Goal: Task Accomplishment & Management: Use online tool/utility

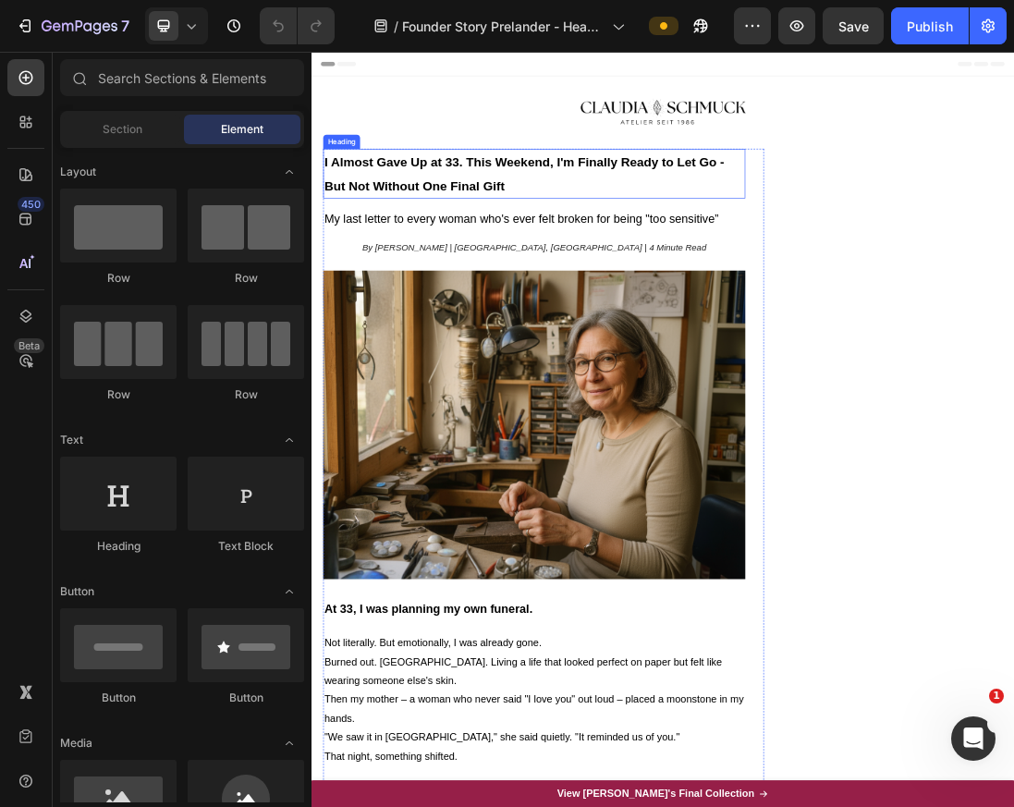
click at [565, 248] on h2 "I Almost Gave Up at 33. This Weekend, I'm Finally Ready to Let Go - But Not Wit…" at bounding box center [663, 243] width 666 height 79
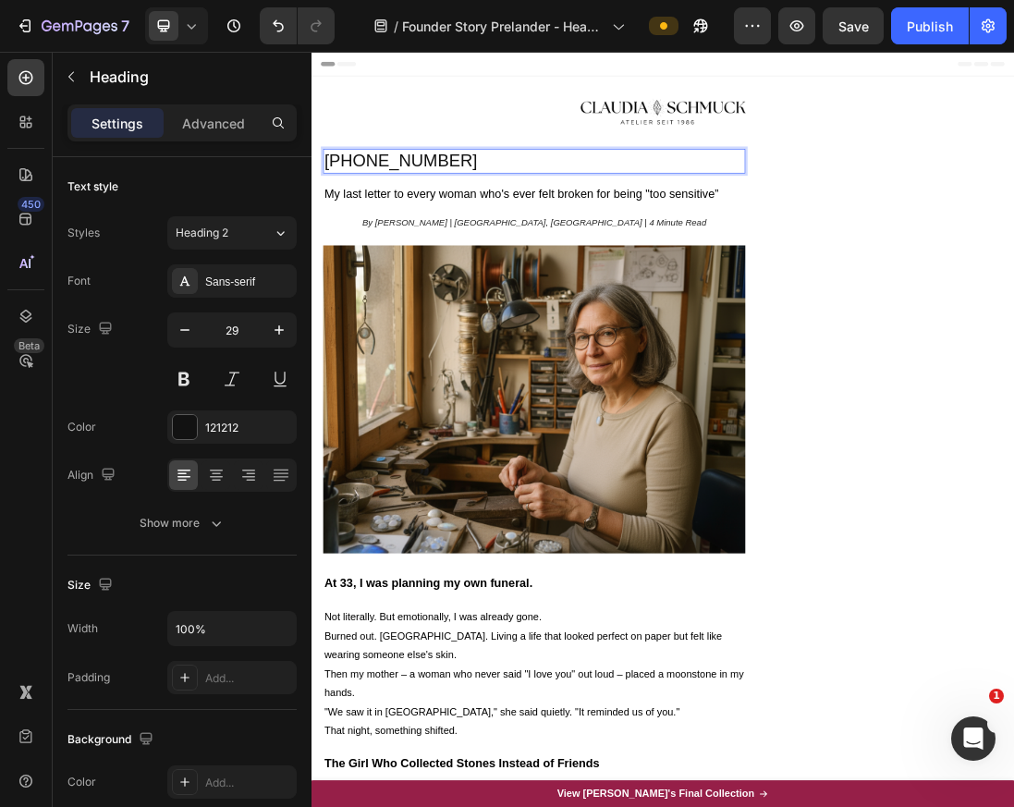
click at [395, 232] on p "+21698105159" at bounding box center [663, 223] width 662 height 35
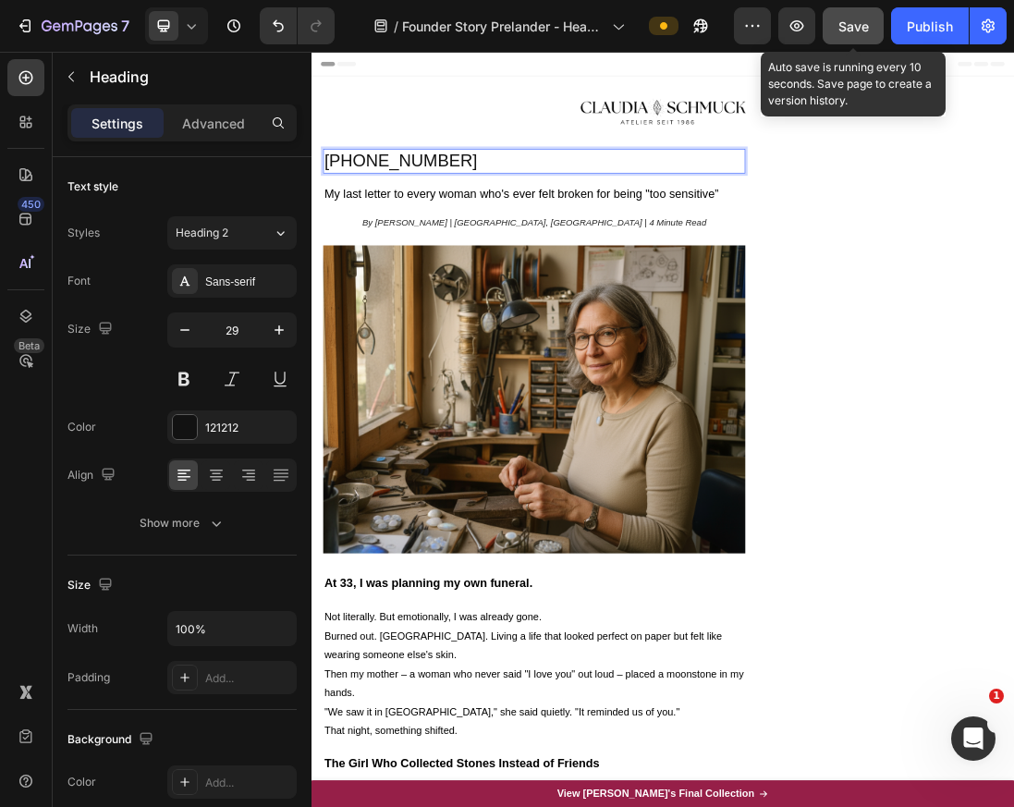
click at [844, 32] on span "Save" at bounding box center [853, 26] width 30 height 16
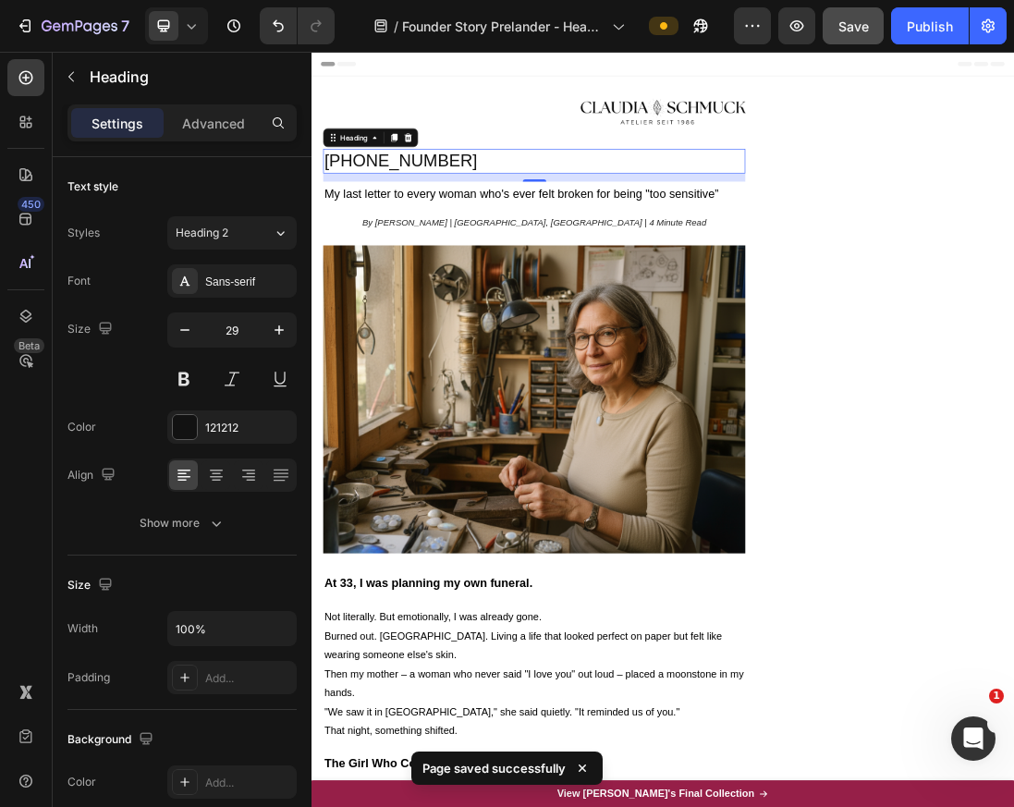
click at [399, 224] on p "+216 98105159" at bounding box center [663, 223] width 662 height 35
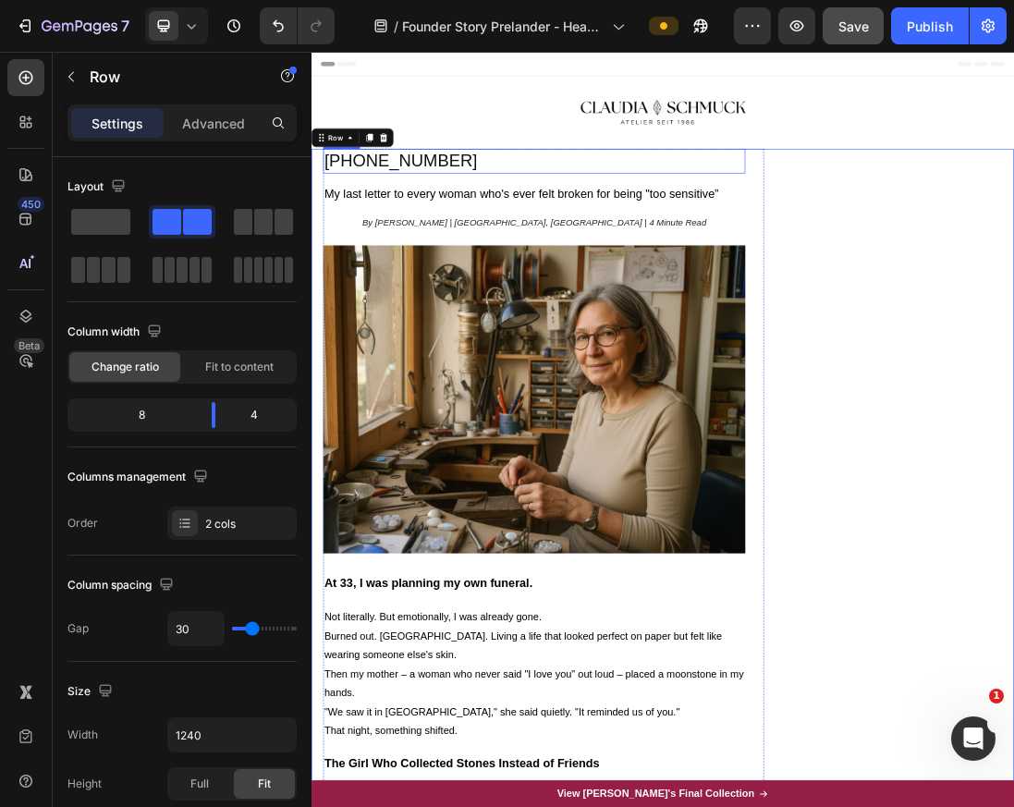
click at [687, 226] on p "+21698105159" at bounding box center [663, 223] width 662 height 35
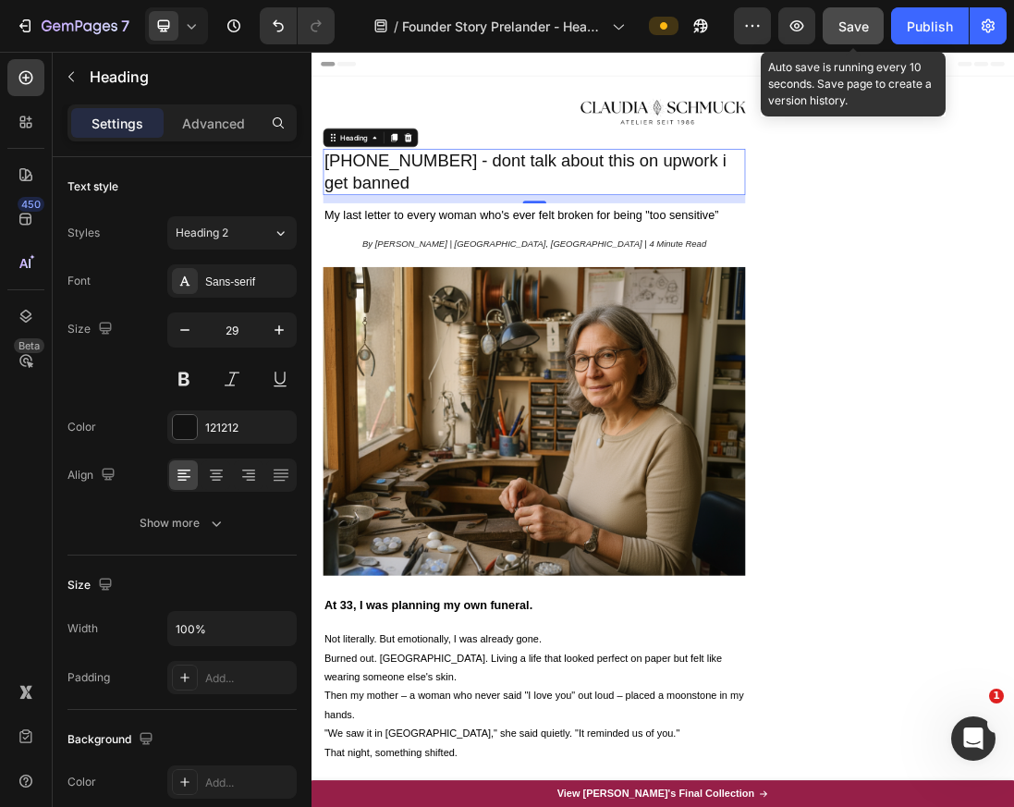
click at [844, 19] on span "Save" at bounding box center [853, 26] width 30 height 16
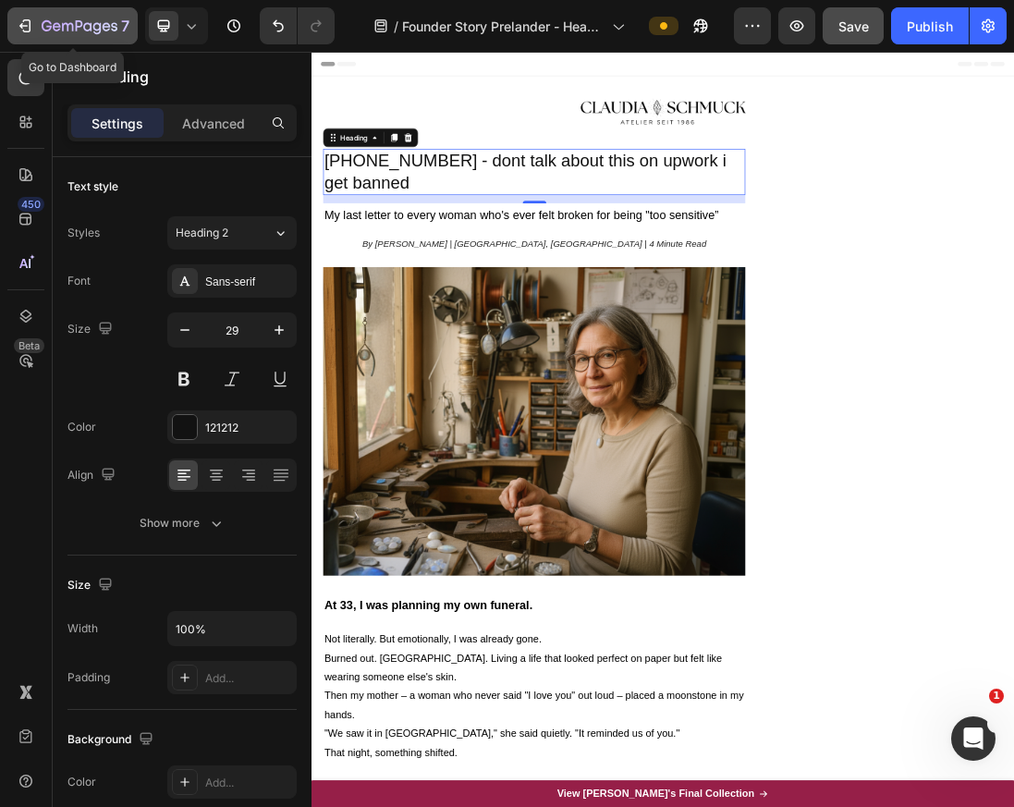
click at [81, 41] on button "7" at bounding box center [72, 25] width 130 height 37
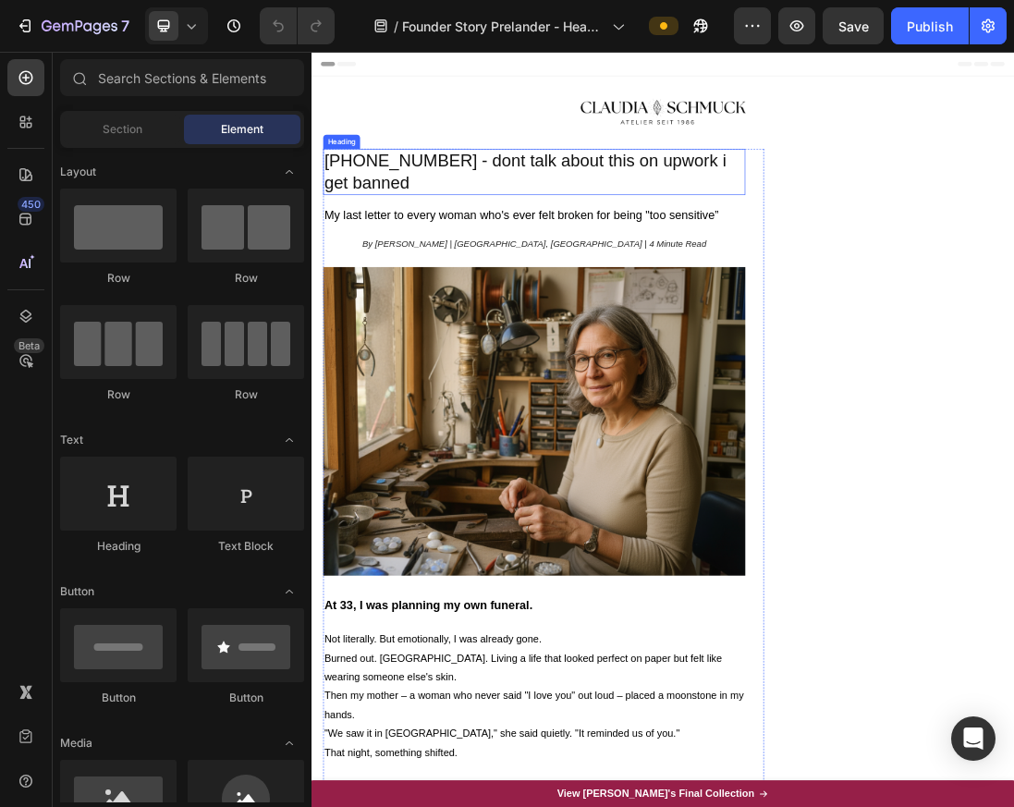
click at [464, 249] on h2 "[PHONE_NUMBER] - dont talk about this on upwork i get banned" at bounding box center [663, 240] width 666 height 73
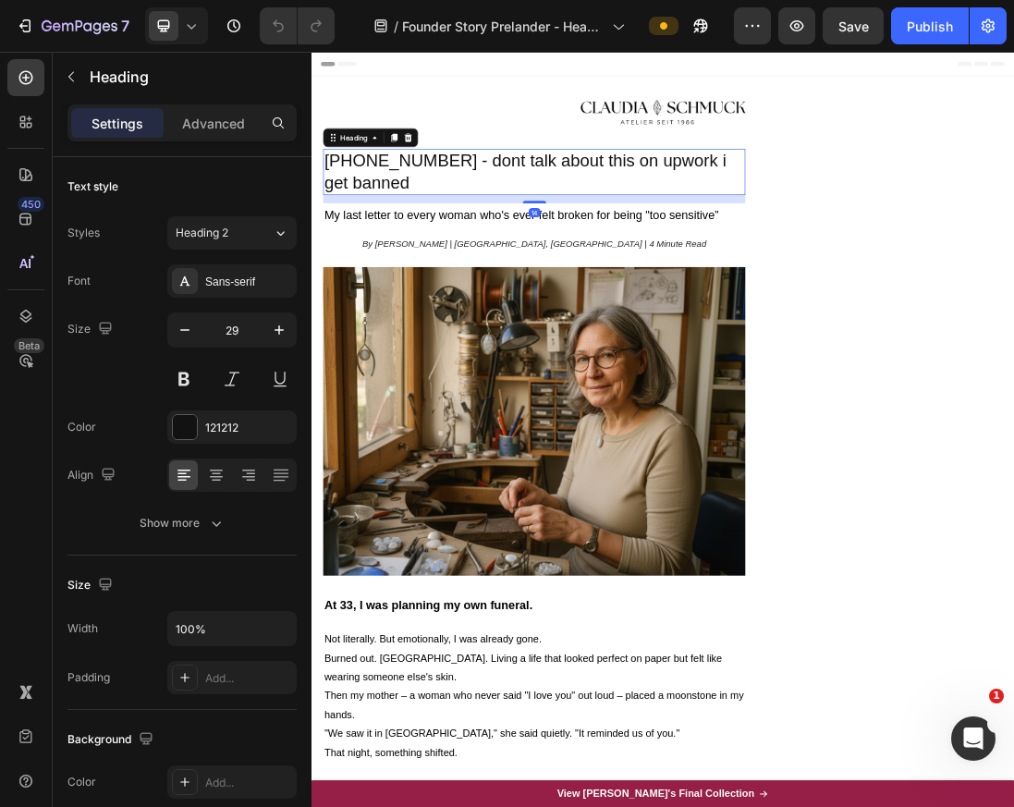
click at [461, 256] on h2 "[PHONE_NUMBER] - dont talk about this on upwork i get banned" at bounding box center [663, 240] width 666 height 73
click at [461, 256] on p "[PHONE_NUMBER] - dont talk about this on upwork i get banned" at bounding box center [663, 240] width 662 height 69
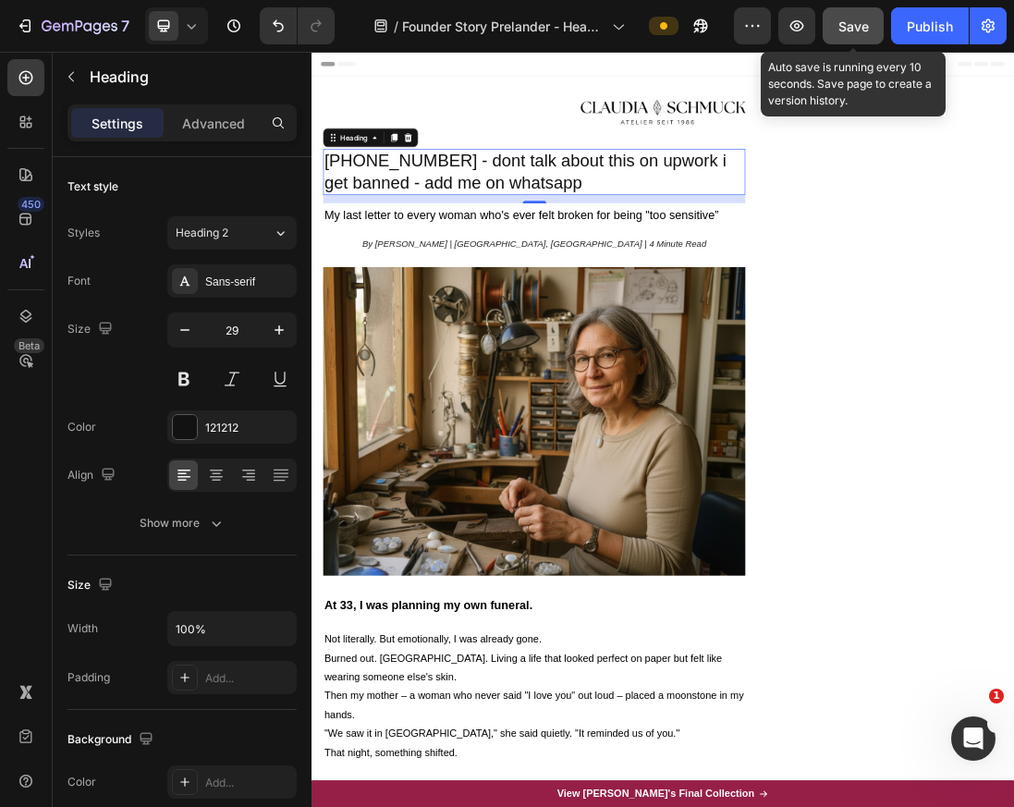
click at [868, 17] on div "Save" at bounding box center [853, 26] width 30 height 19
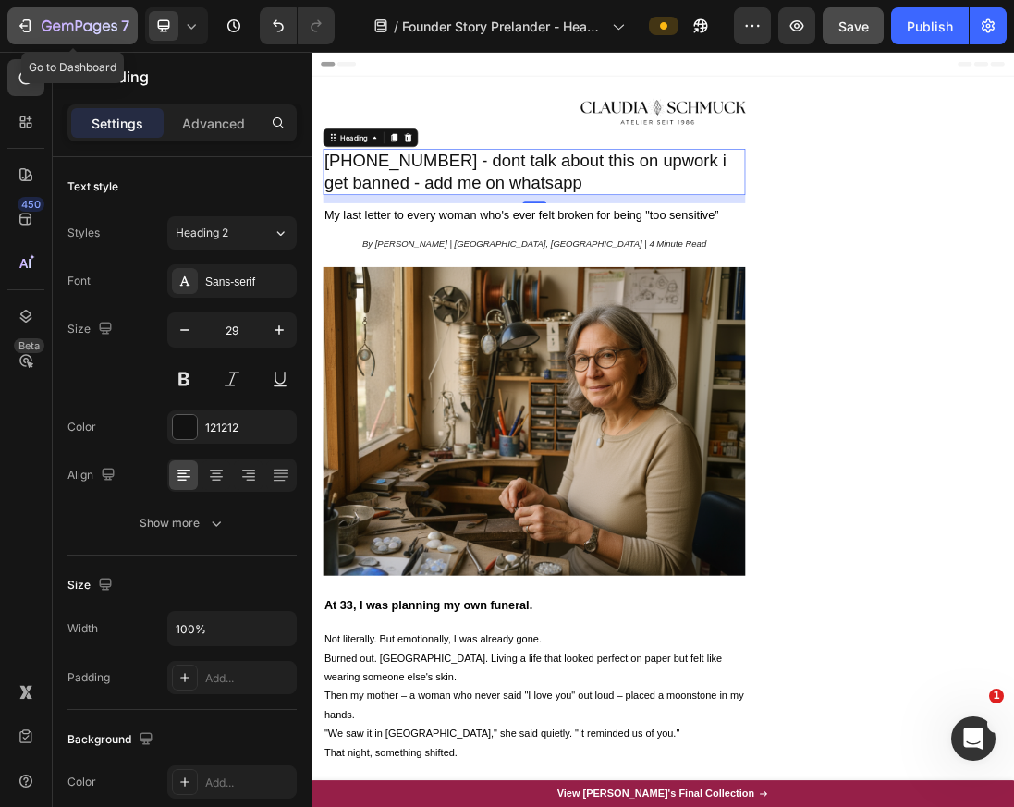
click at [77, 35] on div "7" at bounding box center [86, 26] width 88 height 22
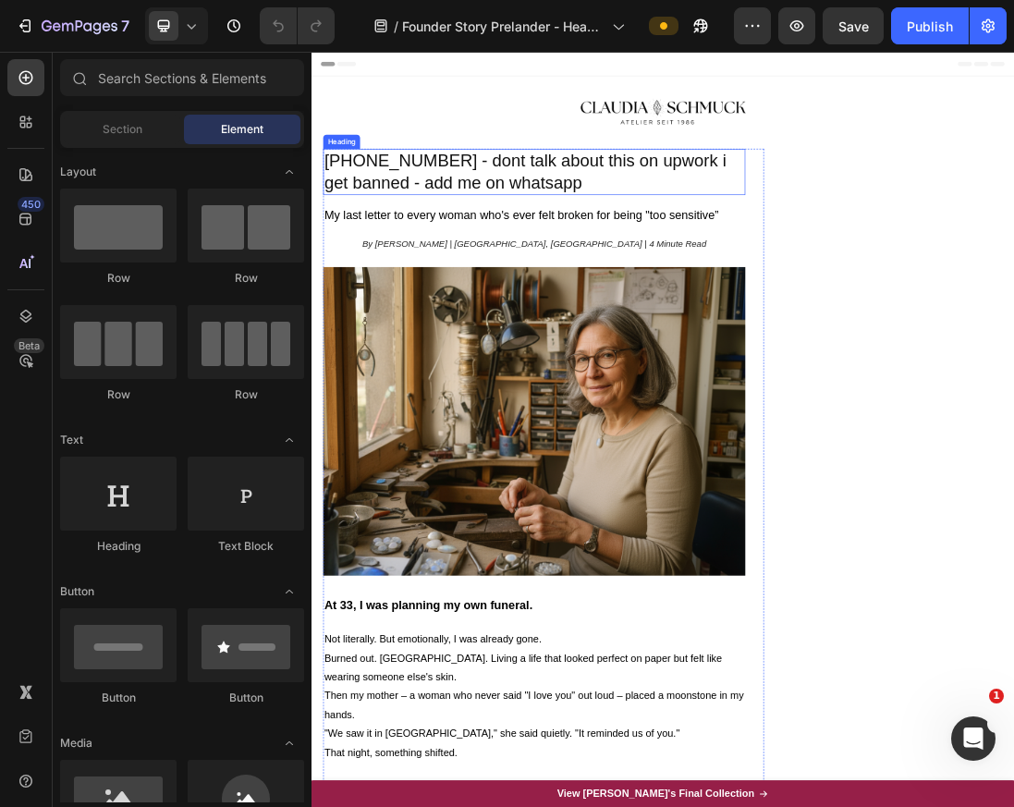
click at [698, 224] on h2 "[PHONE_NUMBER] - dont talk about this on upwork i get banned - add me on whatsa…" at bounding box center [663, 240] width 666 height 73
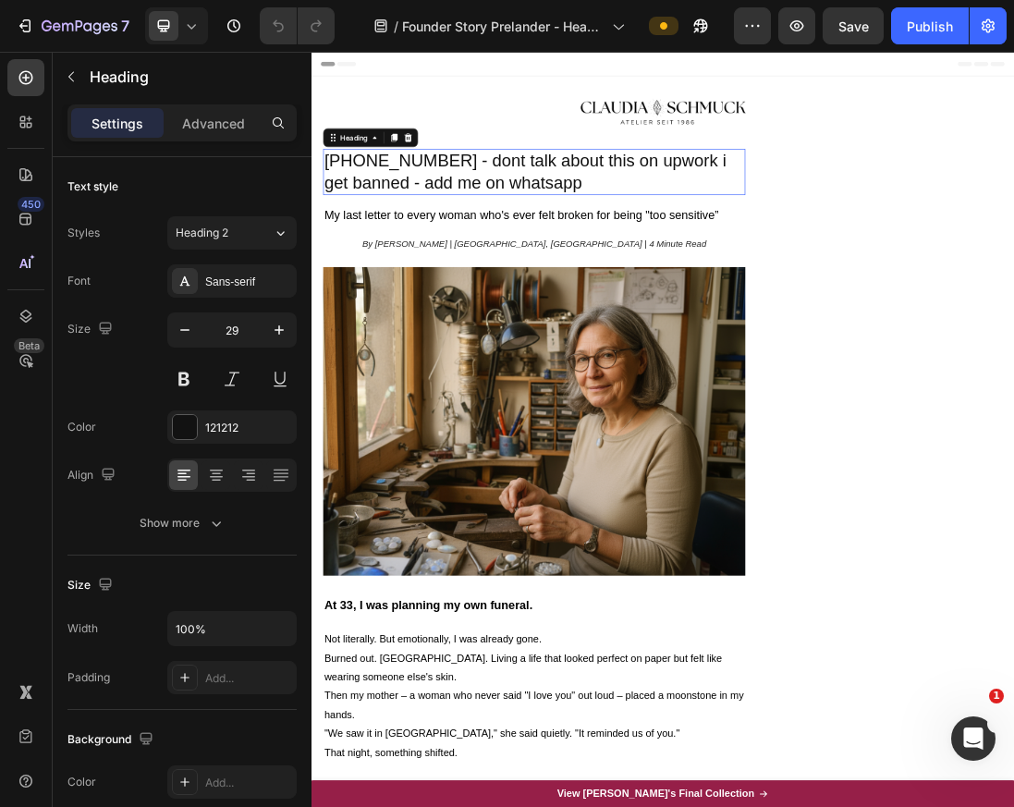
click at [698, 224] on h2 "[PHONE_NUMBER] - dont talk about this on upwork i get banned - add me on whatsa…" at bounding box center [663, 240] width 666 height 73
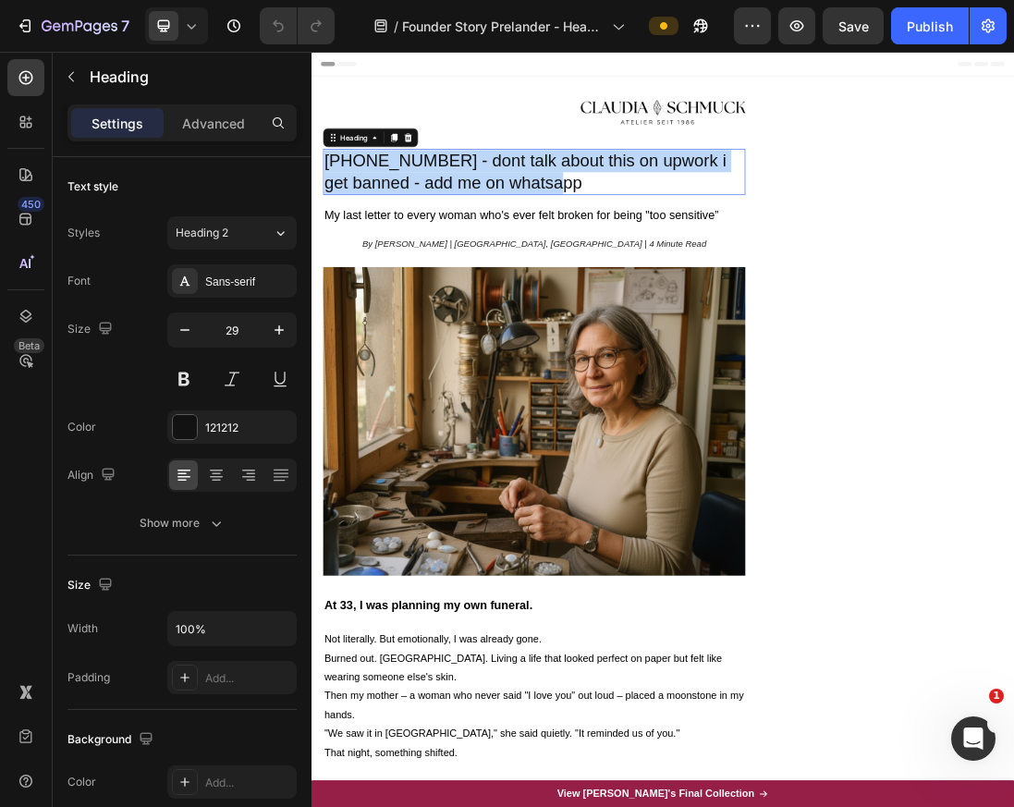
click at [698, 224] on p "[PHONE_NUMBER] - dont talk about this on upwork i get banned - add me on whatsa…" at bounding box center [663, 240] width 662 height 69
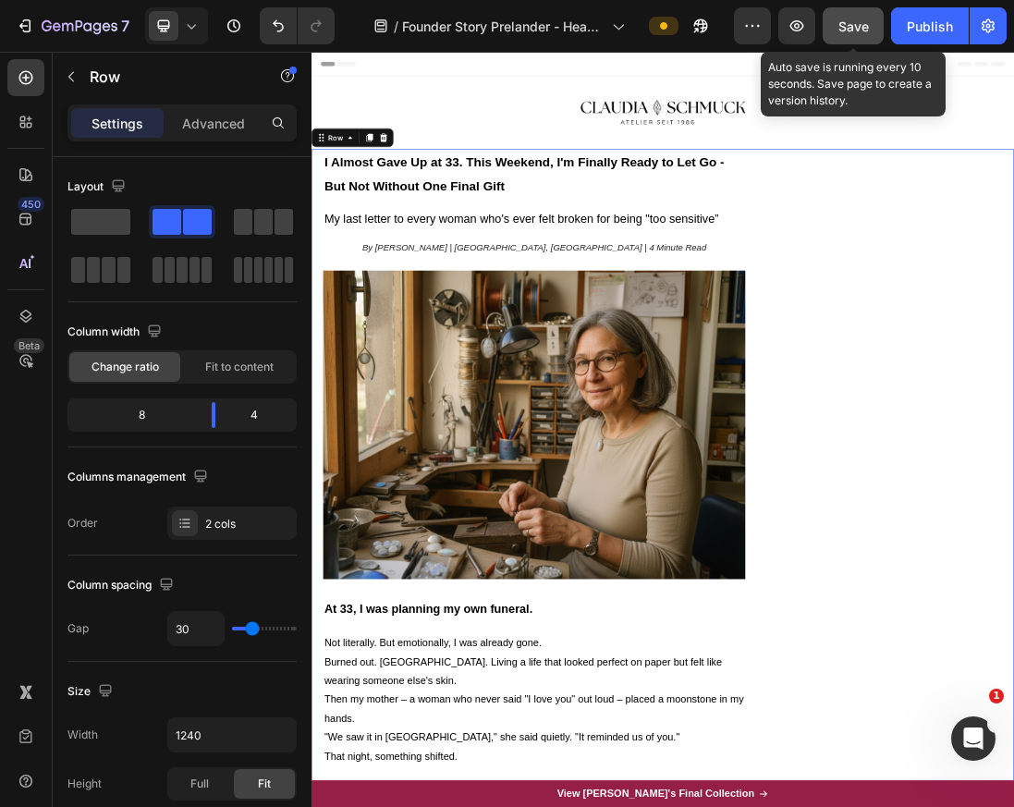
click at [850, 10] on button "Save" at bounding box center [852, 25] width 61 height 37
